Goal: Transaction & Acquisition: Purchase product/service

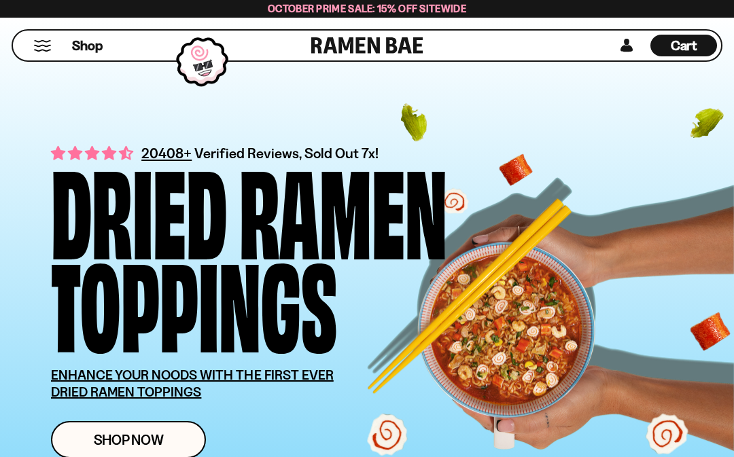
click at [155, 433] on span "Shop Now" at bounding box center [129, 440] width 70 height 14
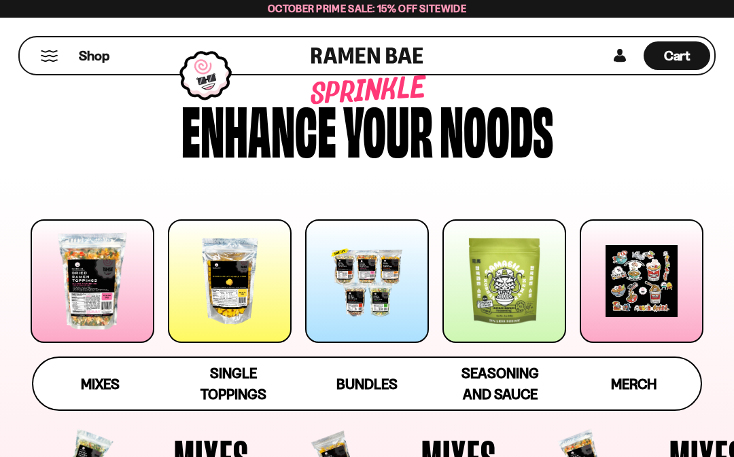
click at [230, 282] on div at bounding box center [230, 281] width 124 height 124
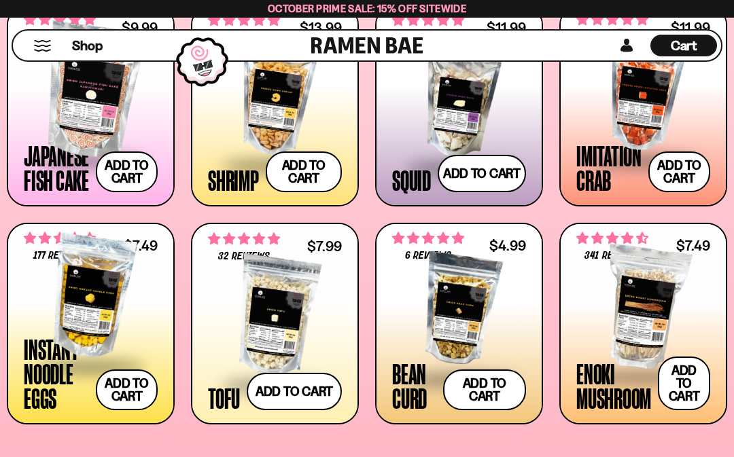
scroll to position [1084, 0]
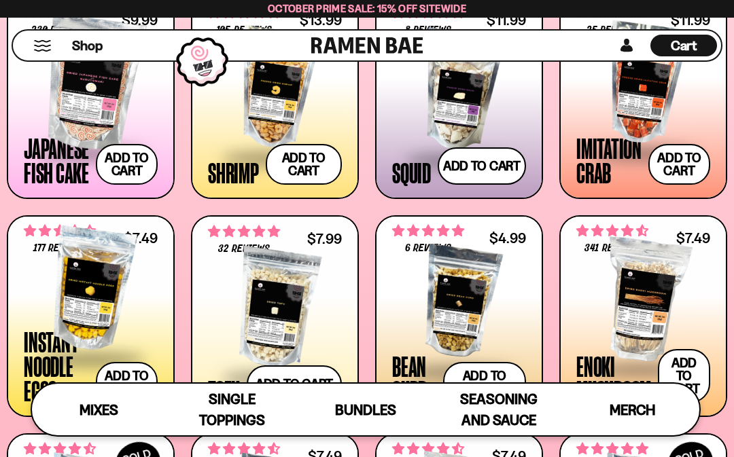
click at [128, 313] on div at bounding box center [91, 289] width 134 height 136
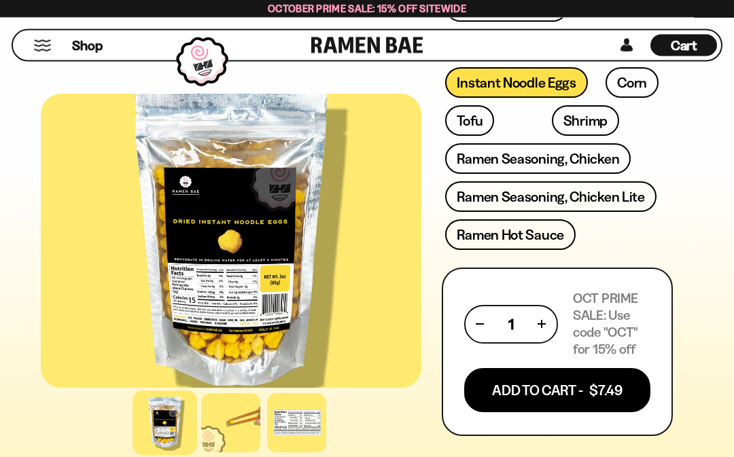
scroll to position [793, 0]
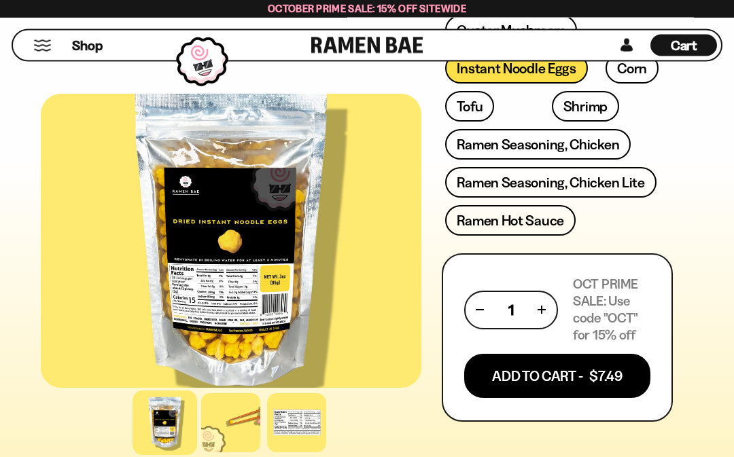
click at [539, 310] on button "button" at bounding box center [541, 310] width 7 height 7
click at [538, 307] on button "button" at bounding box center [541, 309] width 7 height 7
click at [534, 371] on button "Add To Cart - $22.47" at bounding box center [557, 376] width 186 height 44
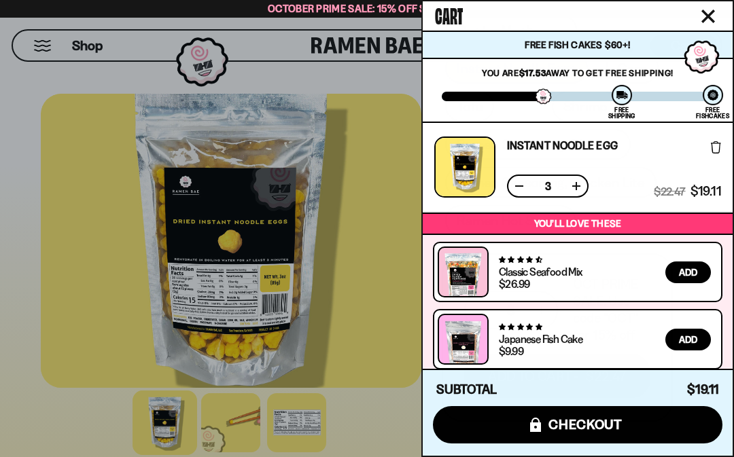
click at [570, 185] on button at bounding box center [576, 186] width 14 height 14
click at [365, 361] on div at bounding box center [367, 228] width 734 height 457
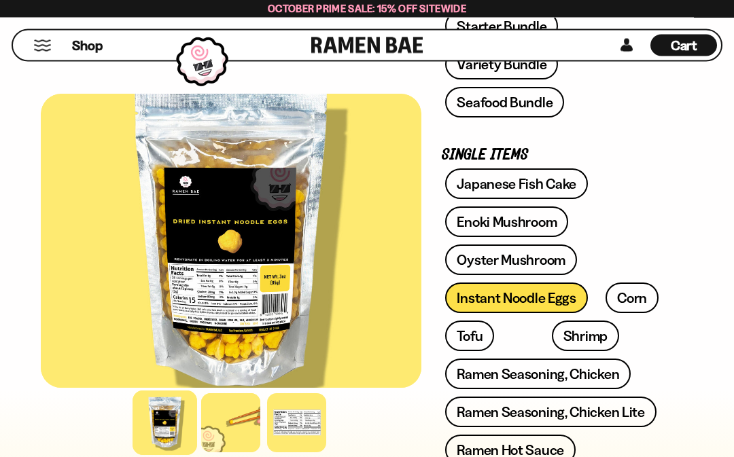
scroll to position [564, 0]
click at [552, 337] on link "Shrimp" at bounding box center [585, 336] width 67 height 31
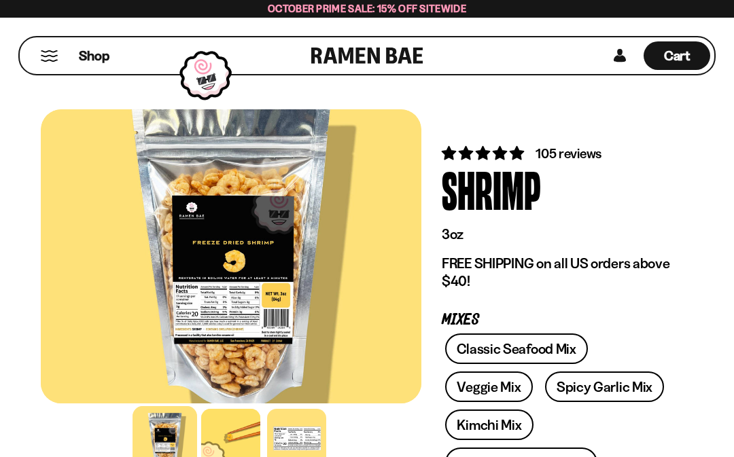
click at [53, 55] on button "Mobile Menu Trigger" at bounding box center [49, 56] width 18 height 12
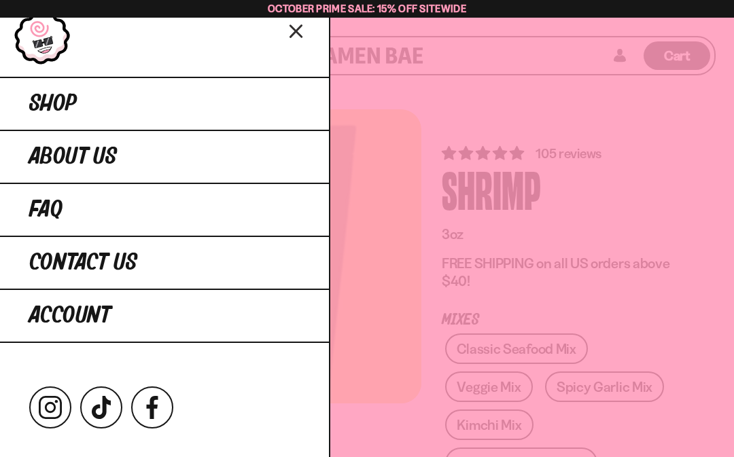
click at [77, 115] on link "Shop" at bounding box center [164, 103] width 329 height 53
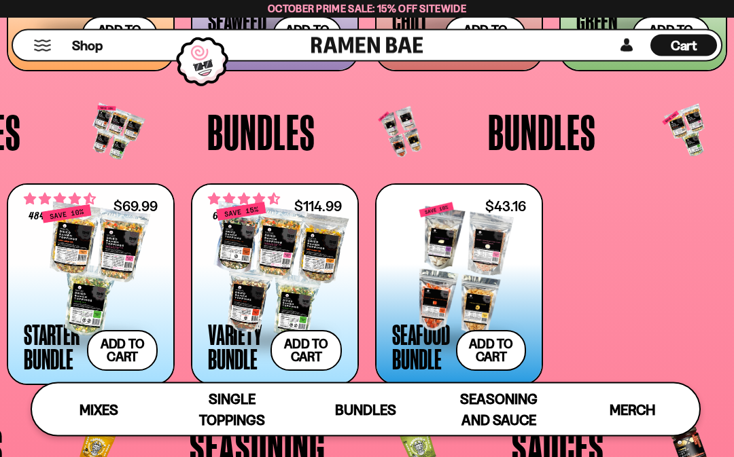
scroll to position [2085, 0]
